Goal: Task Accomplishment & Management: Manage account settings

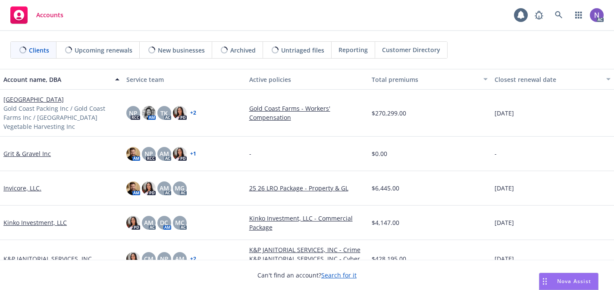
click at [558, 14] on icon at bounding box center [559, 15] width 8 height 8
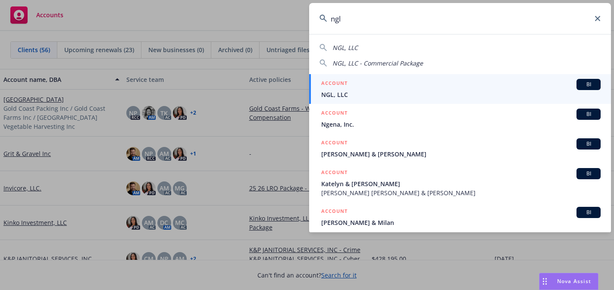
type input "ngl"
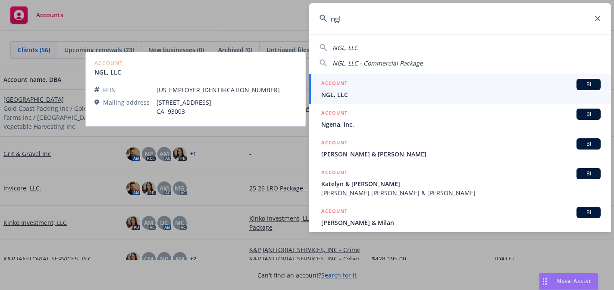
click at [443, 96] on span "NGL, LLC" at bounding box center [460, 94] width 279 height 9
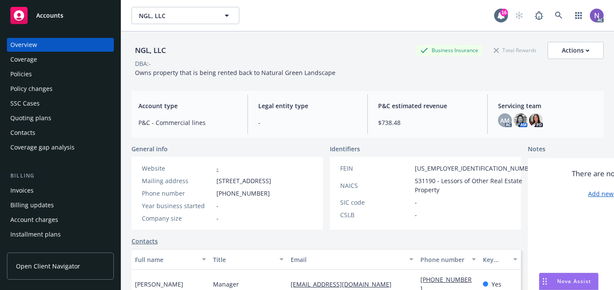
click at [73, 64] on div "Coverage" at bounding box center [60, 60] width 100 height 14
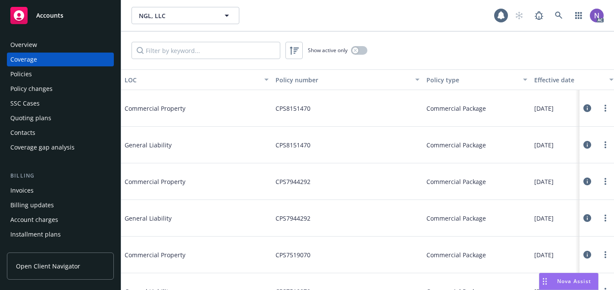
click at [73, 72] on div "Policies" at bounding box center [60, 74] width 100 height 14
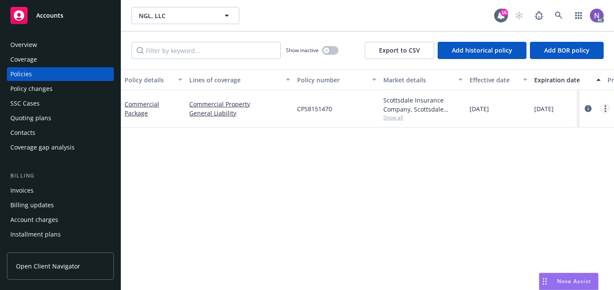
click at [605, 108] on circle "more" at bounding box center [605, 109] width 2 height 2
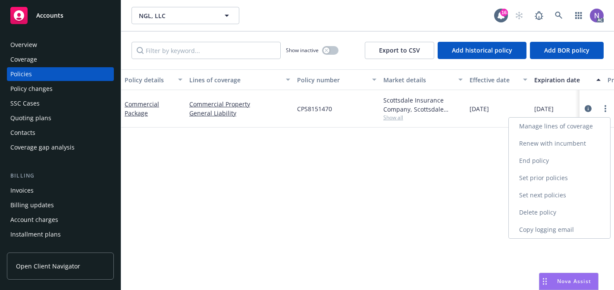
click at [536, 222] on link "Copy logging email" at bounding box center [559, 229] width 101 height 17
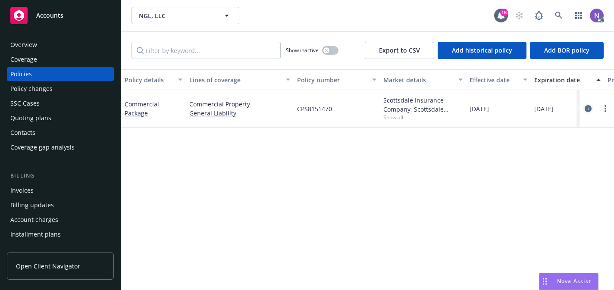
click at [589, 109] on icon "circleInformation" at bounding box center [588, 108] width 7 height 7
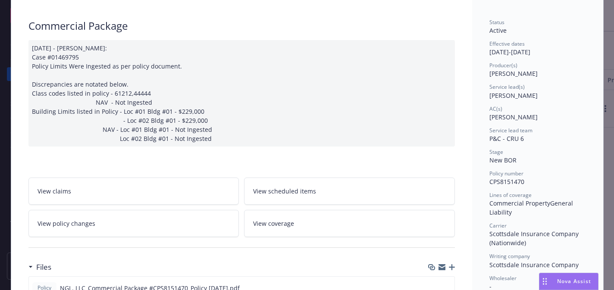
scroll to position [107, 0]
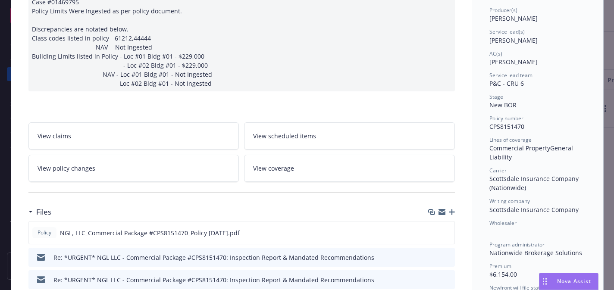
click at [453, 207] on div "Files" at bounding box center [241, 212] width 426 height 18
click at [449, 209] on icon "button" at bounding box center [452, 212] width 6 height 6
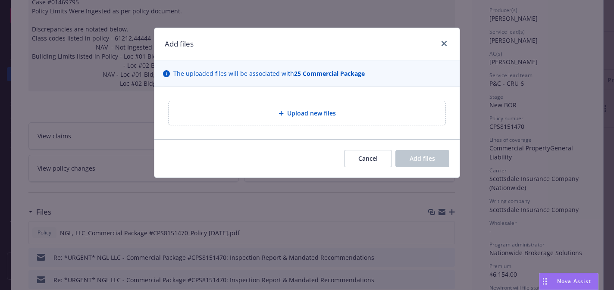
click at [340, 119] on div "Upload new files" at bounding box center [307, 113] width 277 height 24
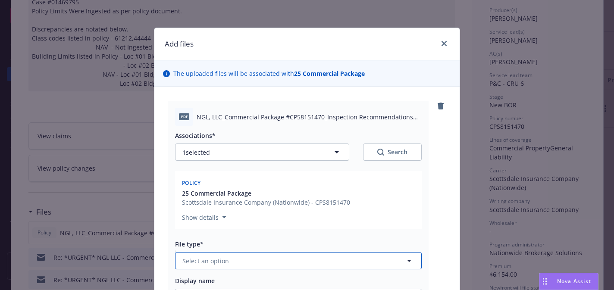
click at [220, 262] on span "Select an option" at bounding box center [205, 260] width 47 height 9
type input "insp"
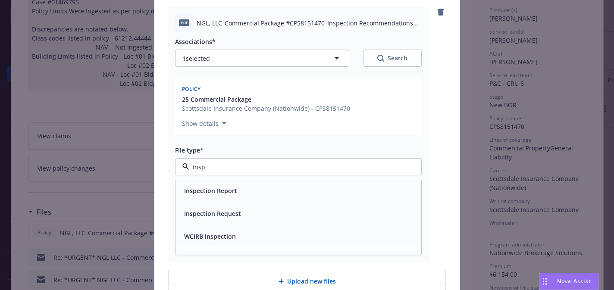
scroll to position [95, 0]
click at [257, 194] on div "Inspection Report" at bounding box center [298, 189] width 235 height 13
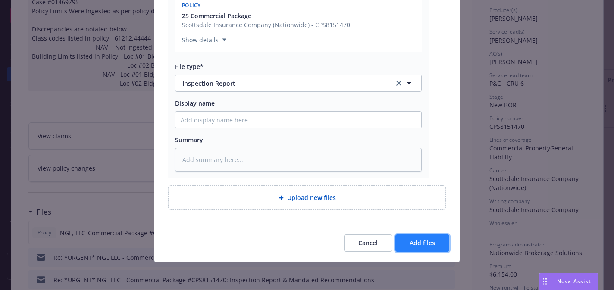
click at [400, 241] on button "Add files" at bounding box center [422, 242] width 54 height 17
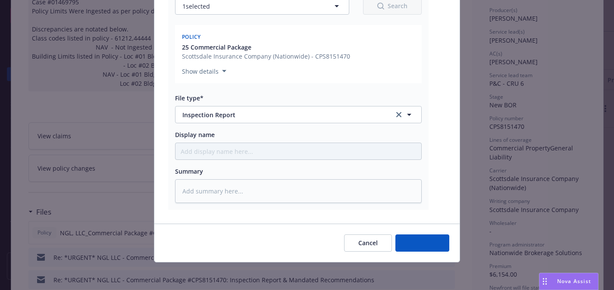
scroll to position [146, 0]
type textarea "x"
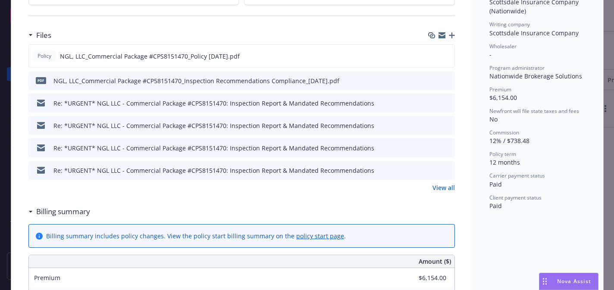
scroll to position [292, 0]
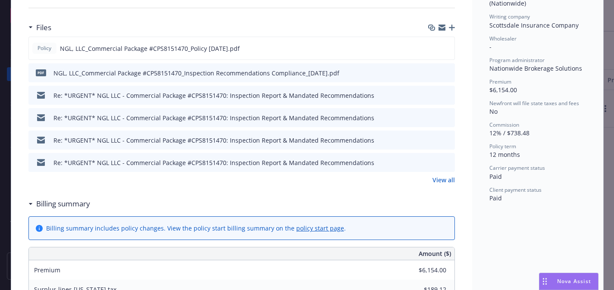
click at [447, 179] on link "View all" at bounding box center [443, 179] width 22 height 9
